Goal: Task Accomplishment & Management: Manage account settings

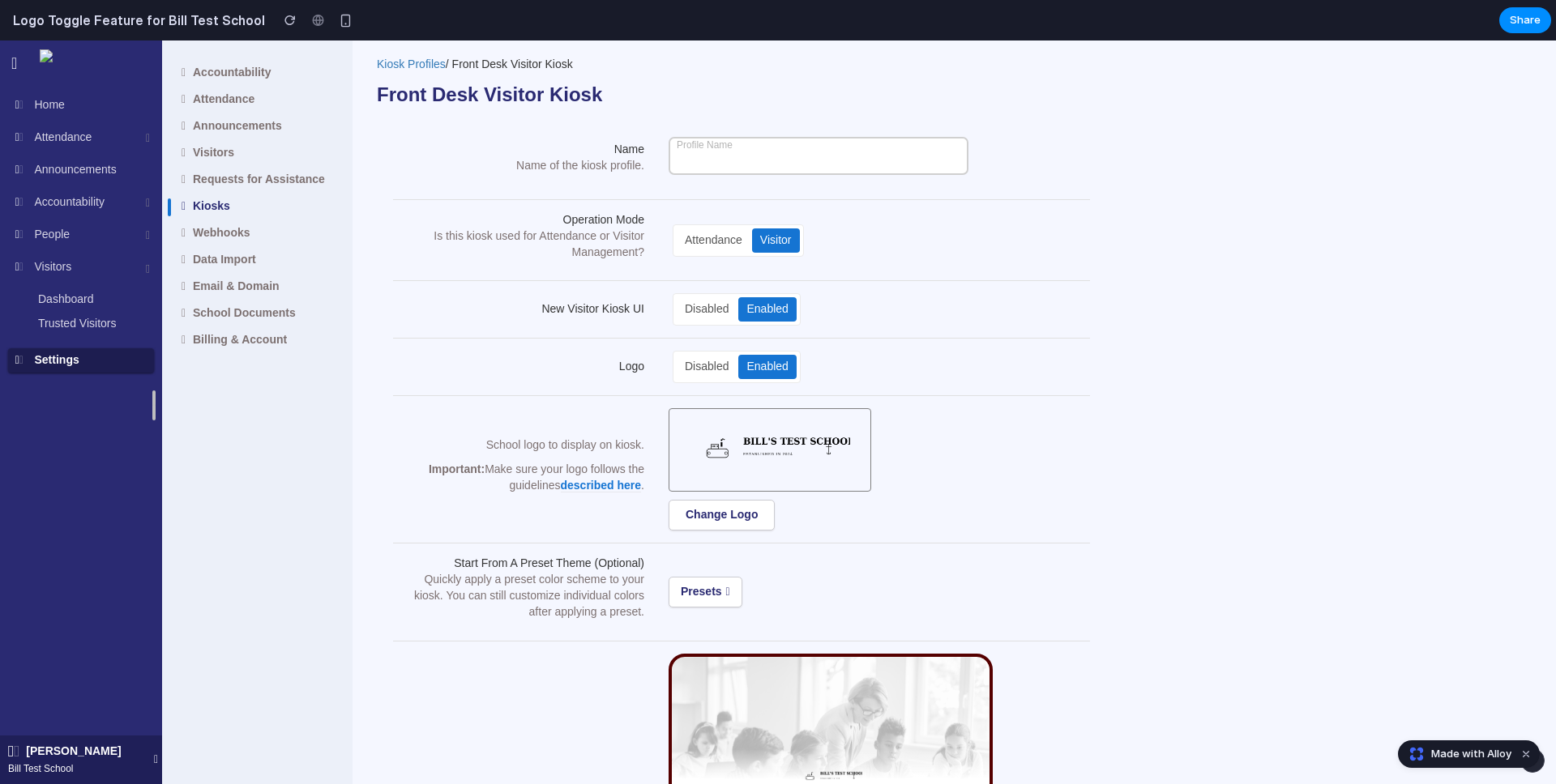
scroll to position [26, 0]
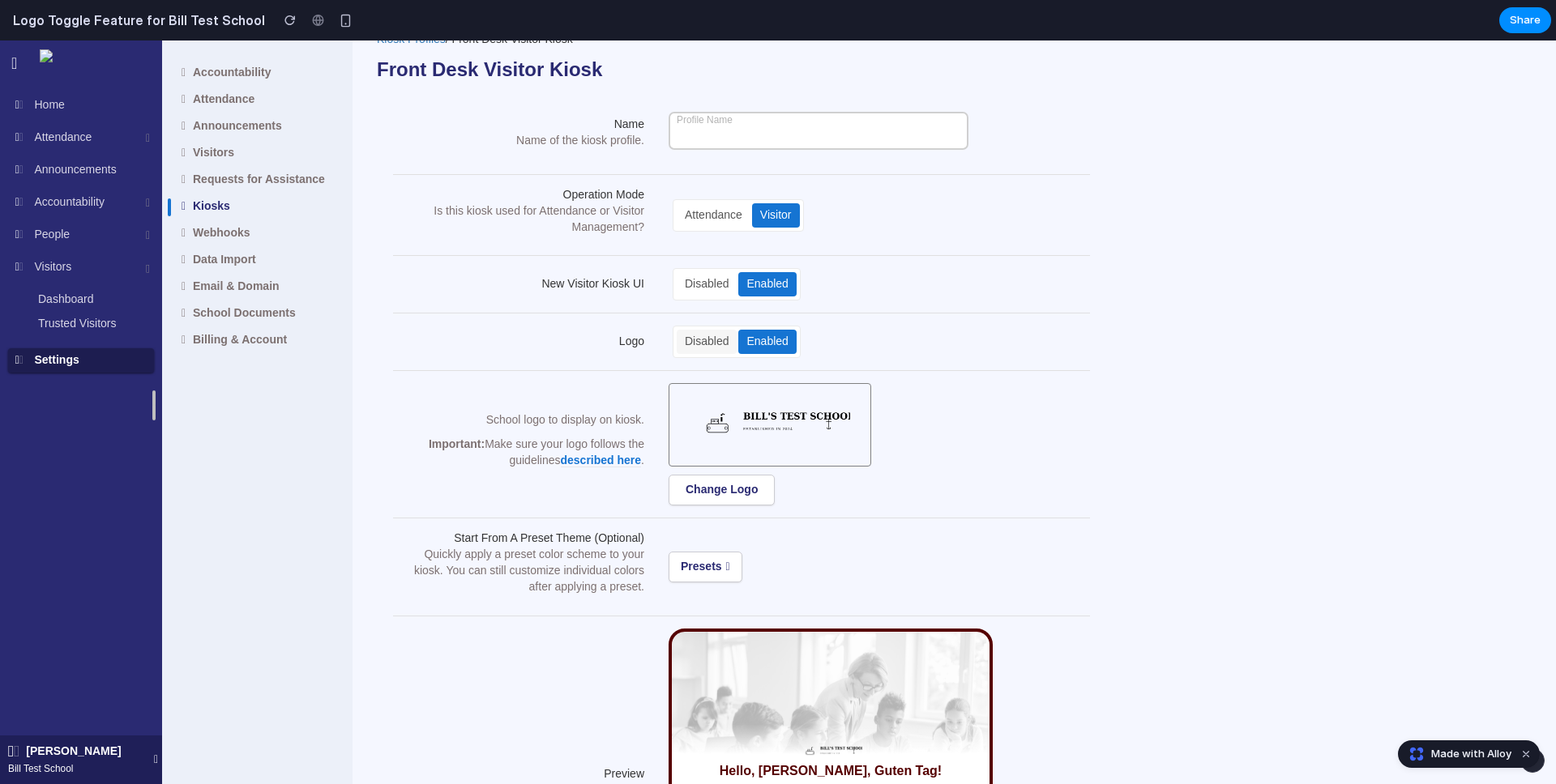
click at [699, 339] on div "Disabled" at bounding box center [706, 342] width 60 height 25
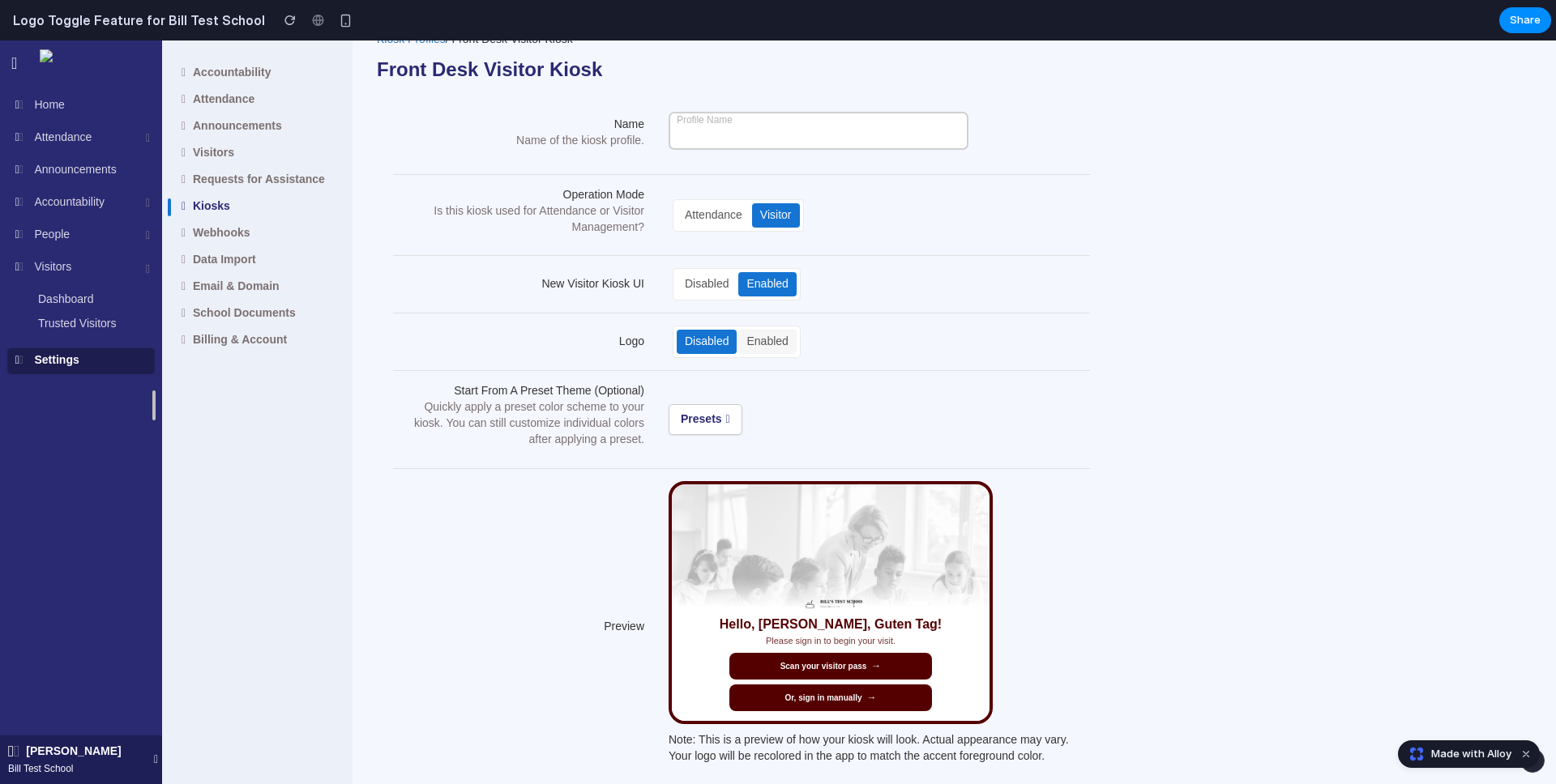
click at [769, 339] on div "Enabled" at bounding box center [767, 342] width 58 height 25
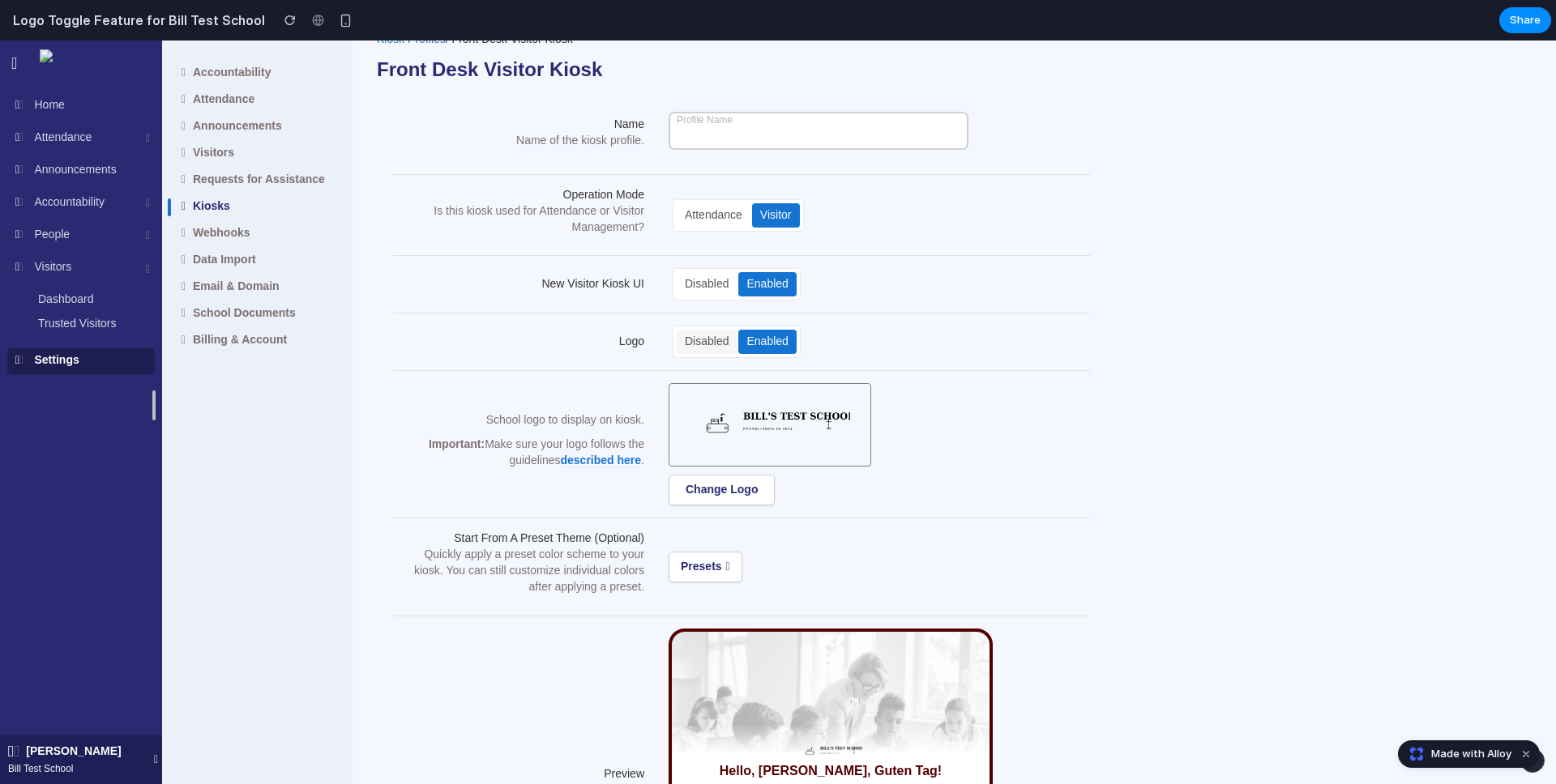
click at [732, 340] on div "Disabled" at bounding box center [706, 342] width 60 height 25
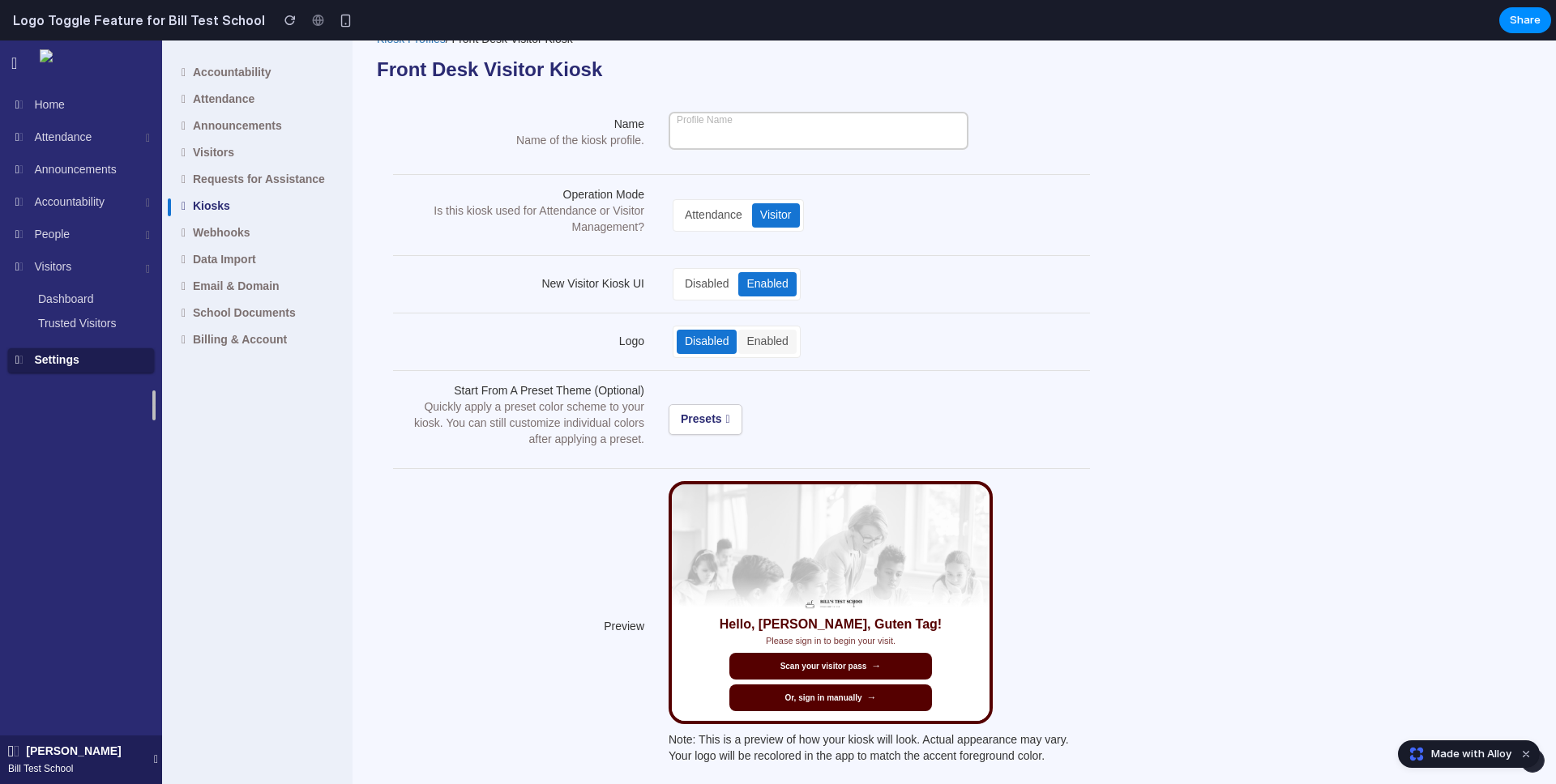
click at [765, 340] on div "Enabled" at bounding box center [767, 342] width 58 height 25
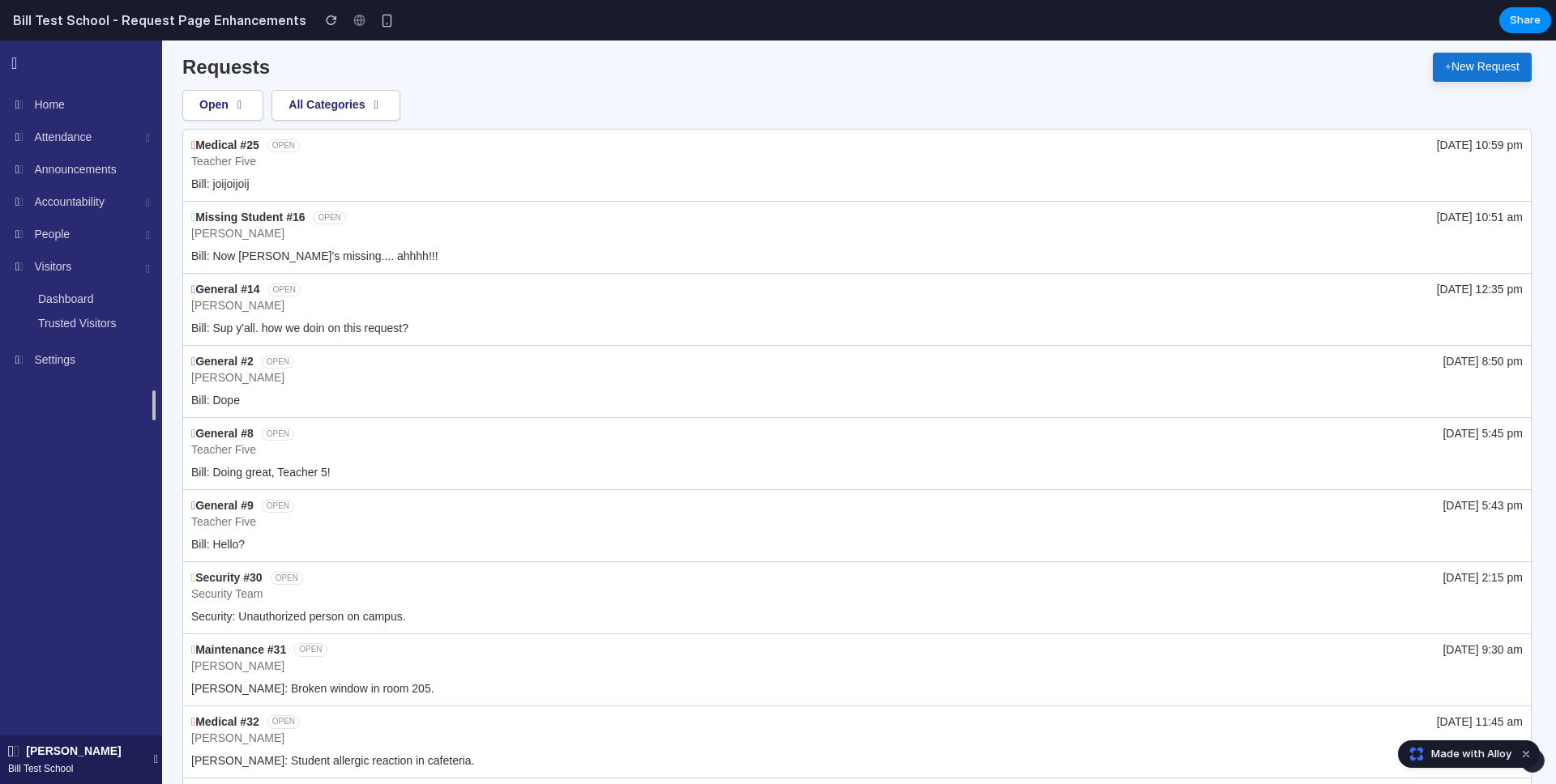
click at [1451, 65] on button "New Request" at bounding box center [1482, 67] width 98 height 29
click at [250, 108] on button "Open" at bounding box center [224, 105] width 81 height 31
click at [357, 97] on button "All Categories" at bounding box center [336, 105] width 129 height 31
click at [295, 90] on button "All Categories" at bounding box center [336, 105] width 129 height 31
click at [343, 109] on button "All Categories" at bounding box center [336, 105] width 129 height 31
